Goal: Find contact information: Obtain details needed to contact an individual or organization

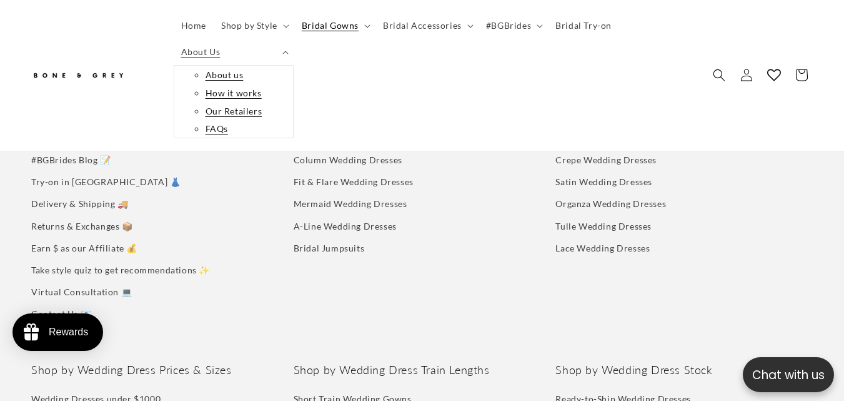
scroll to position [3126, 0]
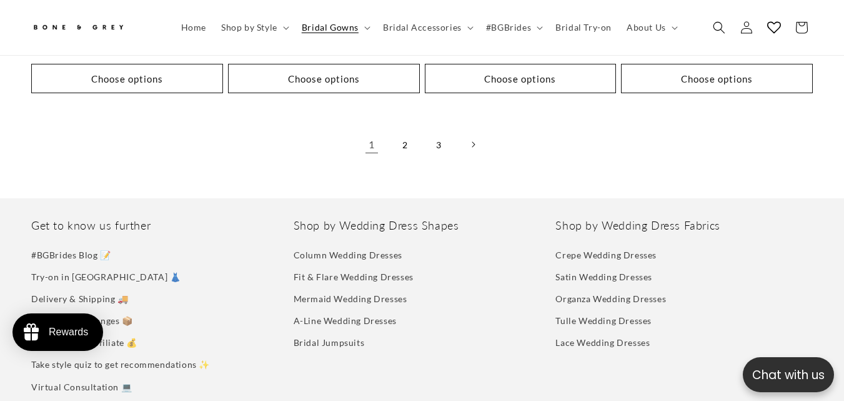
scroll to position [0, 563]
click at [54, 398] on link "Contact Us 📧" at bounding box center [61, 409] width 60 height 22
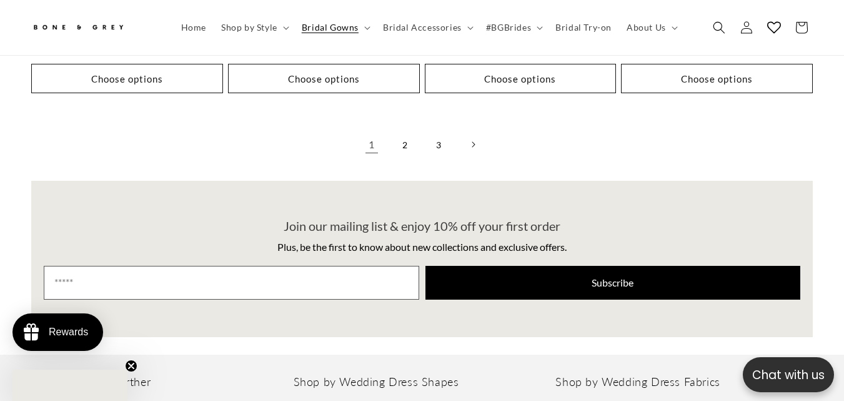
scroll to position [3199, 0]
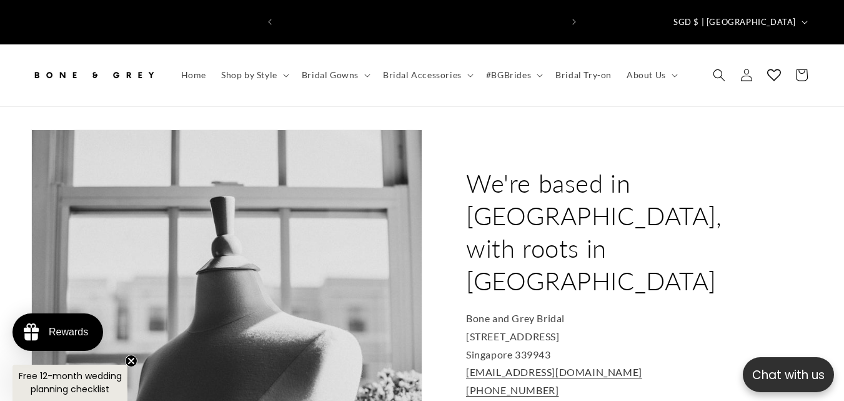
scroll to position [0, 563]
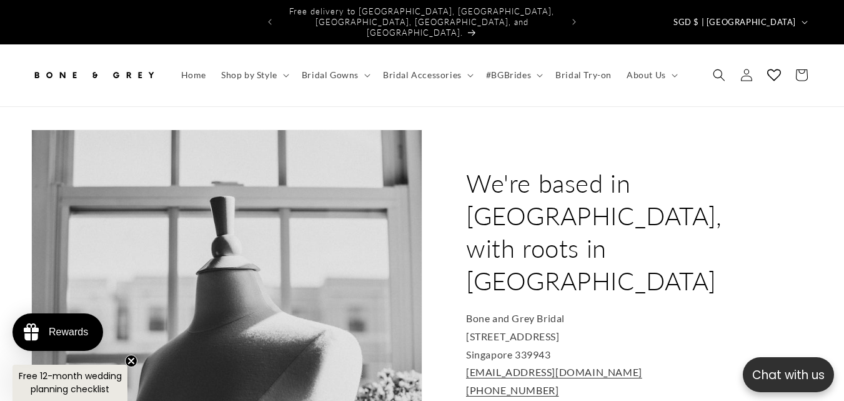
click at [681, 129] on div "We're based in Sunny Singapore, with roots in Canada Bone and Grey Bridal 994 B…" at bounding box center [618, 340] width 391 height 422
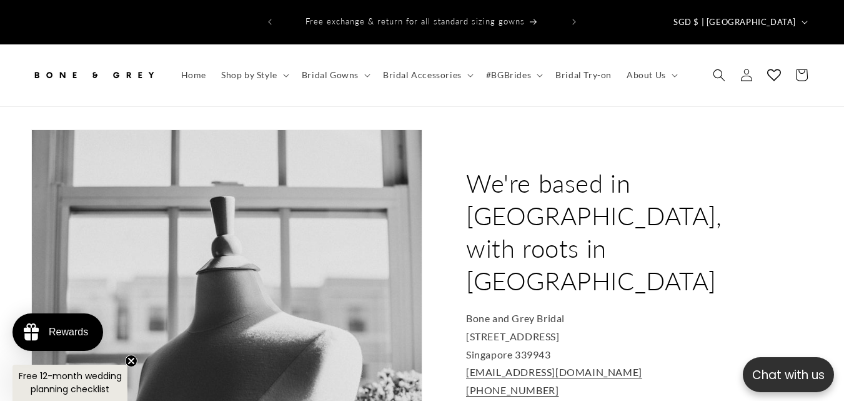
scroll to position [83, 0]
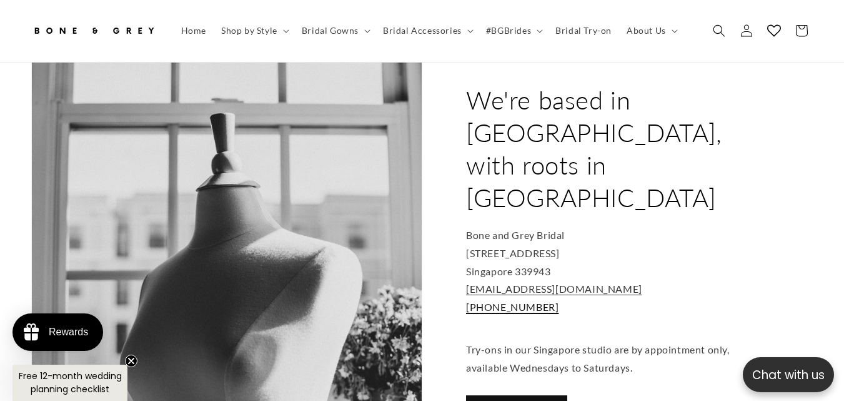
click at [512, 301] on link "[PHONE_NUMBER]" at bounding box center [512, 307] width 93 height 12
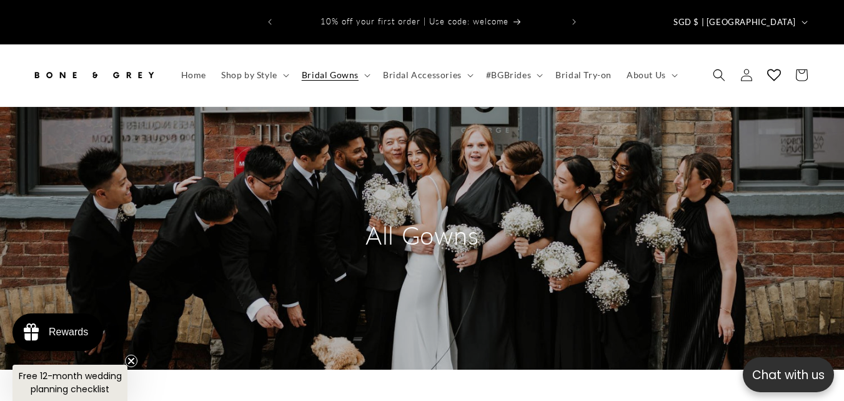
click at [685, 107] on div "All Gowns" at bounding box center [422, 238] width 844 height 263
click at [661, 62] on summary "About Us" at bounding box center [651, 75] width 64 height 26
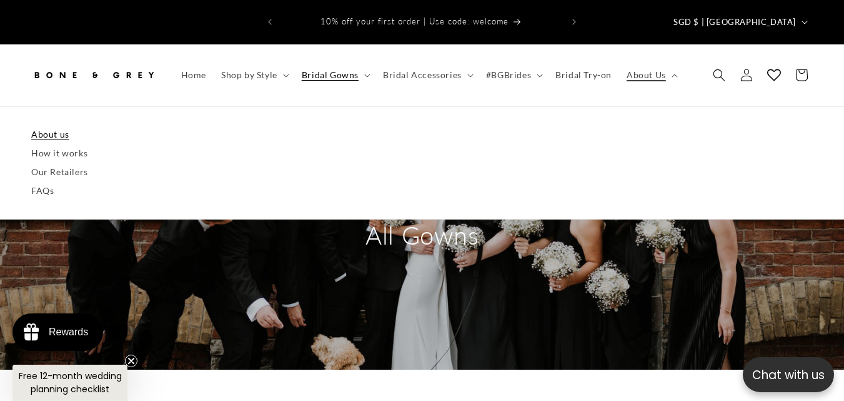
click at [44, 125] on link "About us" at bounding box center [422, 134] width 782 height 19
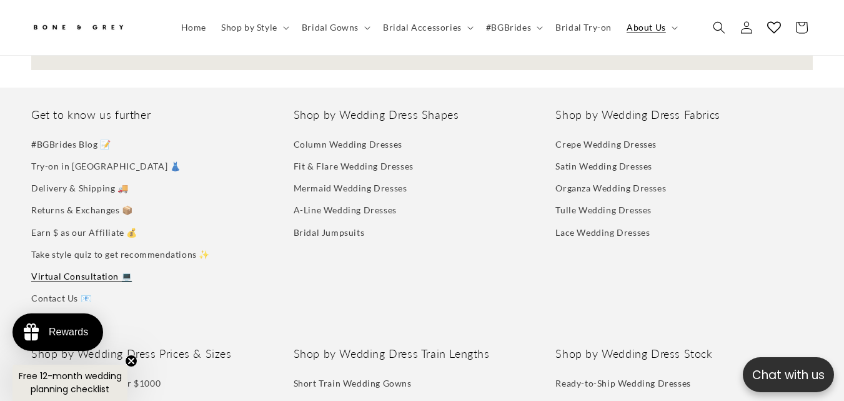
scroll to position [0, 281]
